Goal: Task Accomplishment & Management: Complete application form

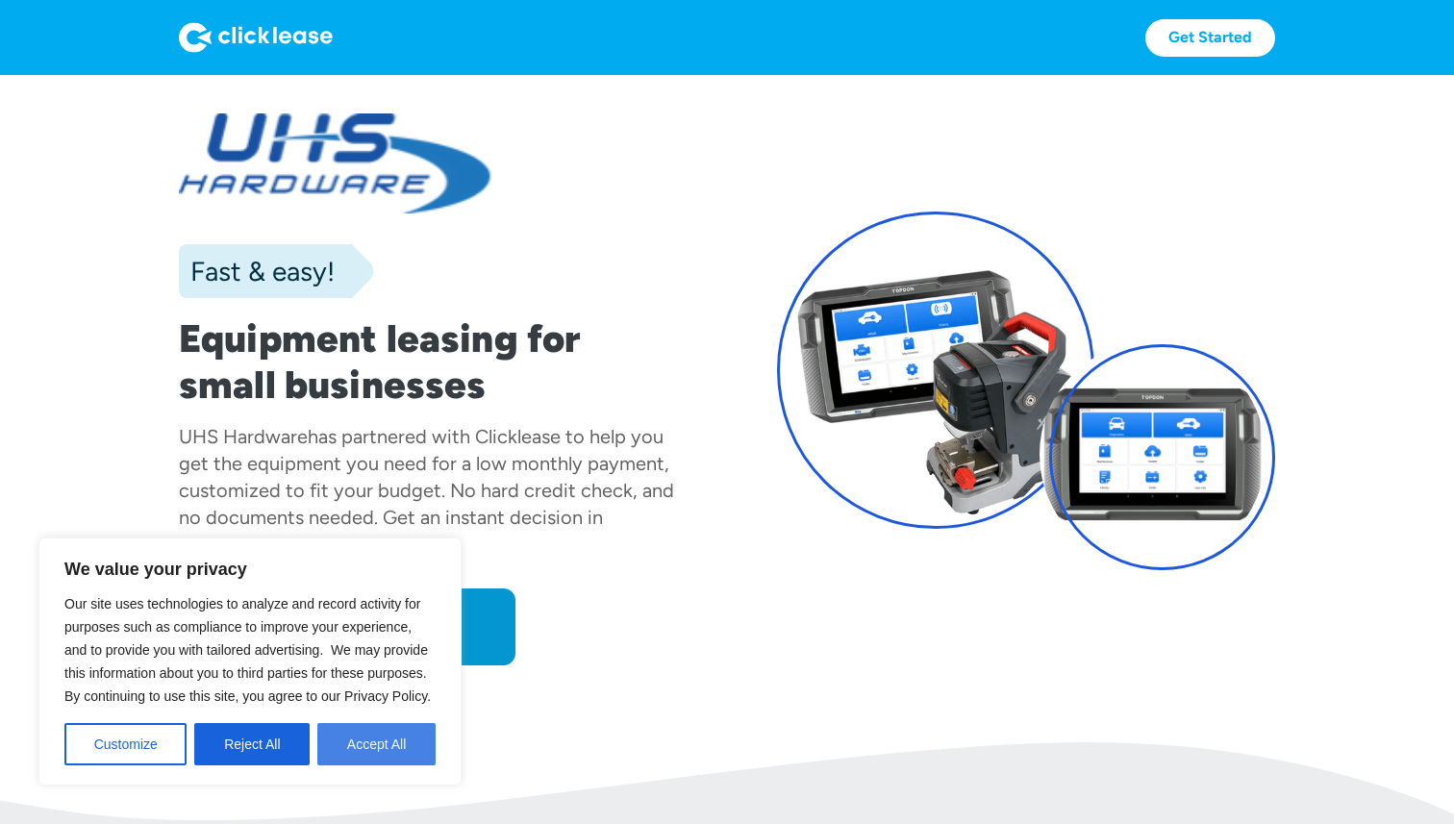
click at [364, 751] on button "Accept All" at bounding box center [376, 744] width 118 height 42
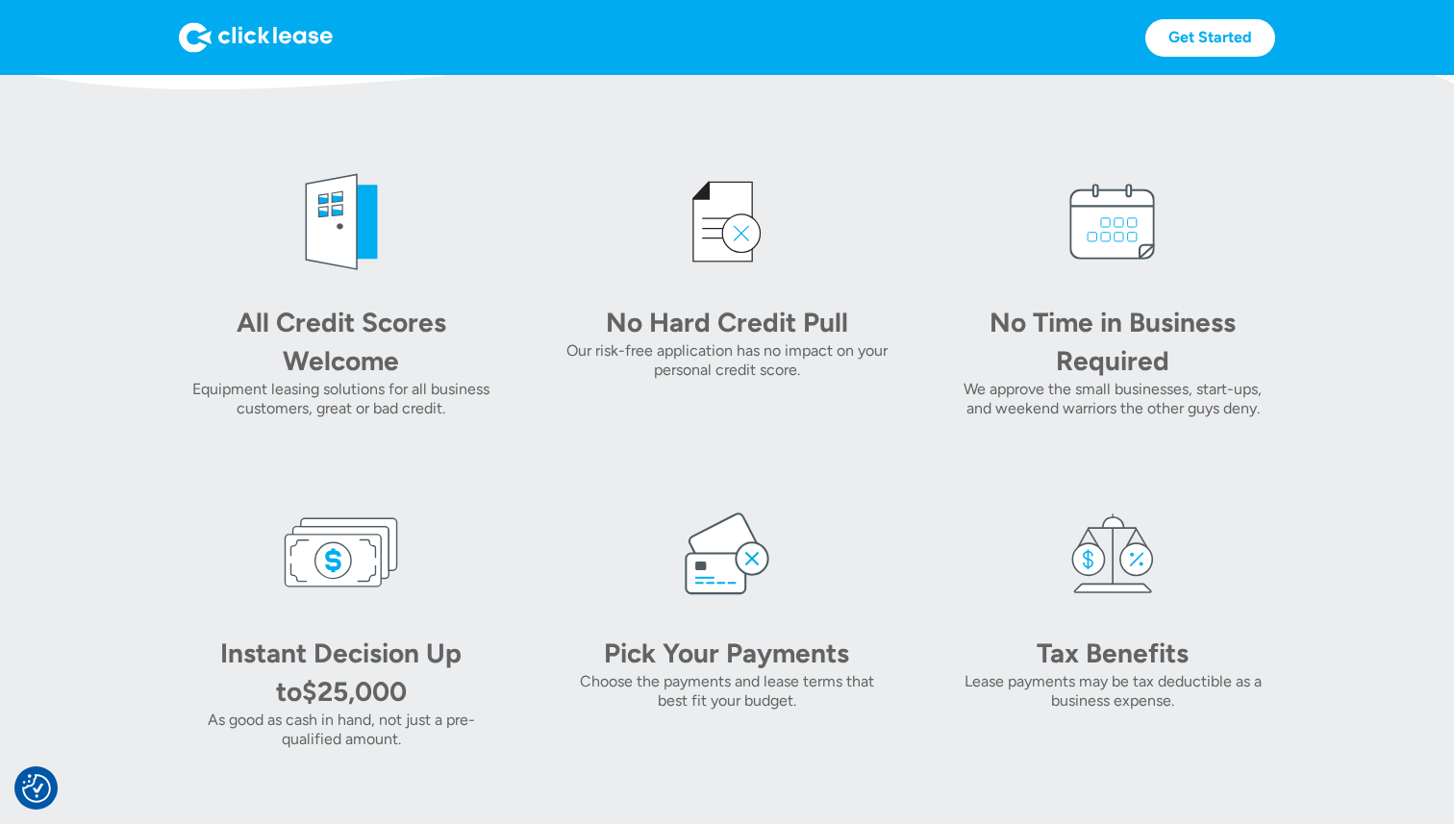
scroll to position [732, 0]
click at [1341, 555] on section "All Credit Scores Welcome Equipment leasing solutions for all business customer…" at bounding box center [727, 455] width 1454 height 631
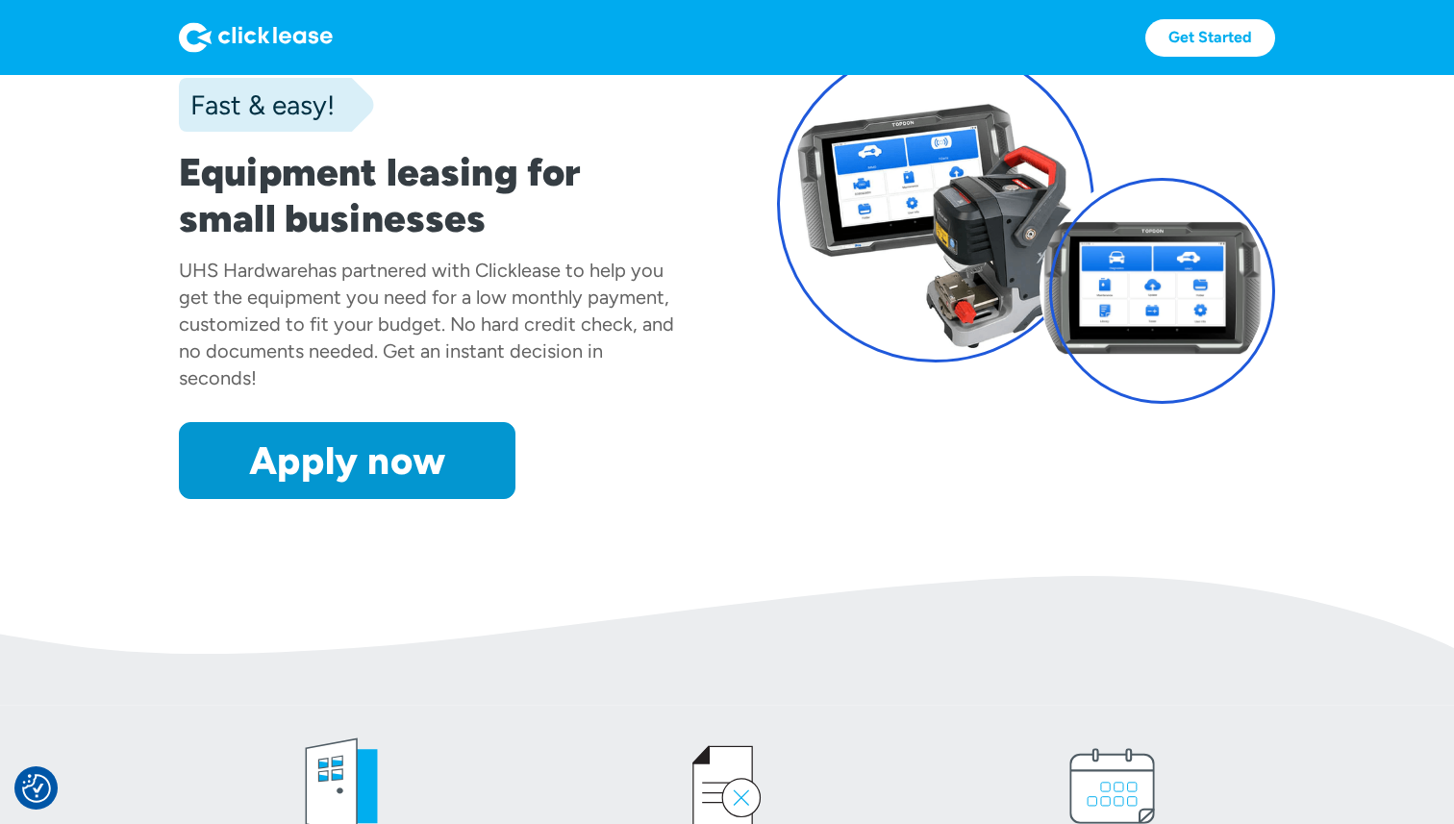
scroll to position [0, 0]
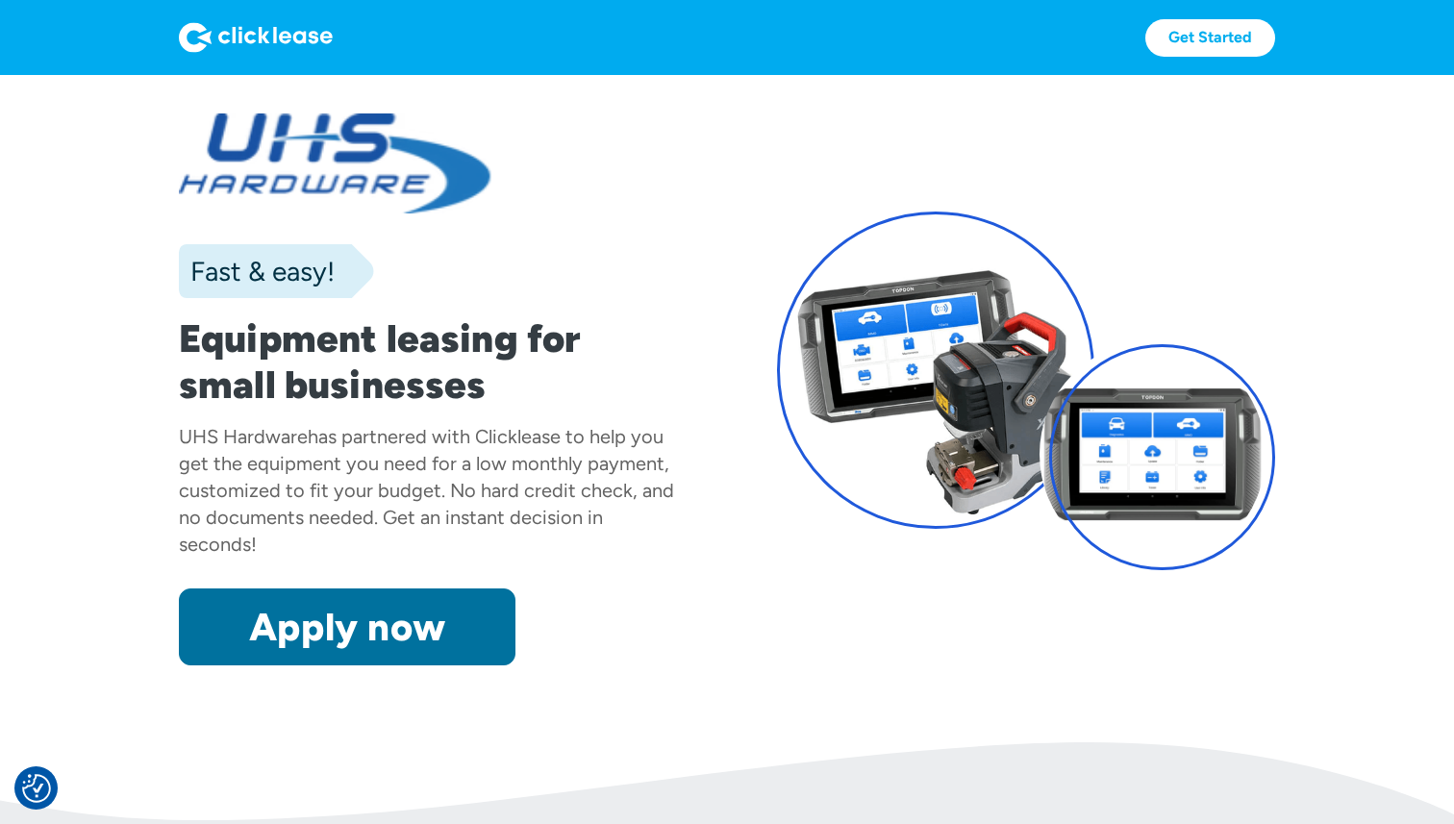
click at [444, 650] on link "Apply now" at bounding box center [347, 627] width 337 height 77
